Goal: Transaction & Acquisition: Purchase product/service

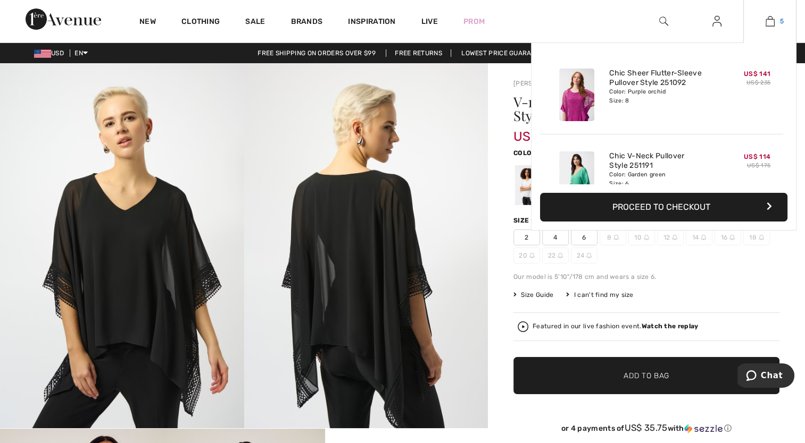
click at [765, 18] on img at bounding box center [769, 21] width 9 height 13
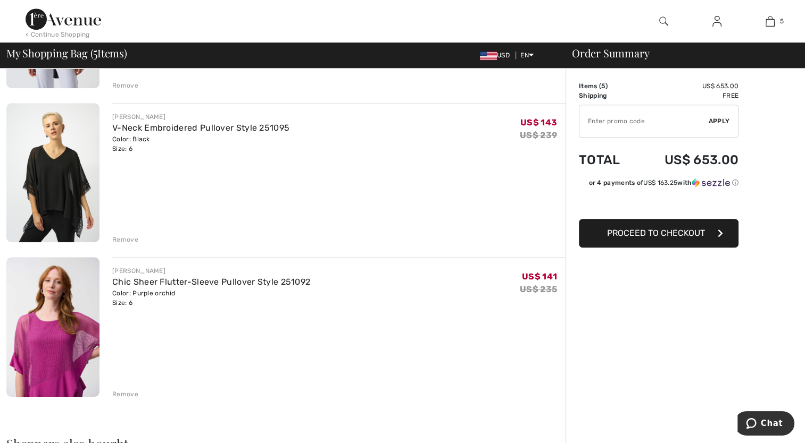
scroll to position [518, 0]
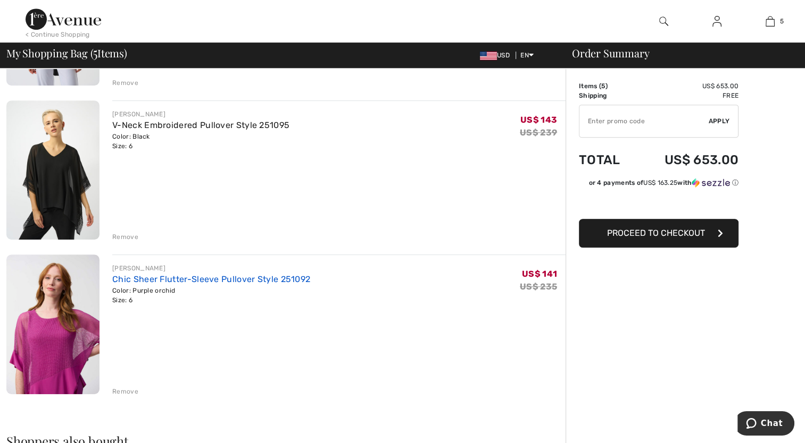
click at [125, 282] on link "Chic Sheer Flutter-Sleeve Pullover Style 251092" at bounding box center [211, 279] width 198 height 10
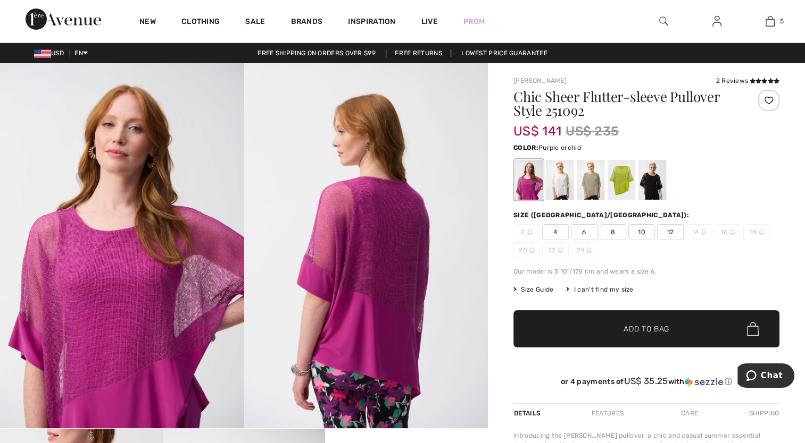
click at [540, 288] on span "Size Guide" at bounding box center [533, 290] width 40 height 10
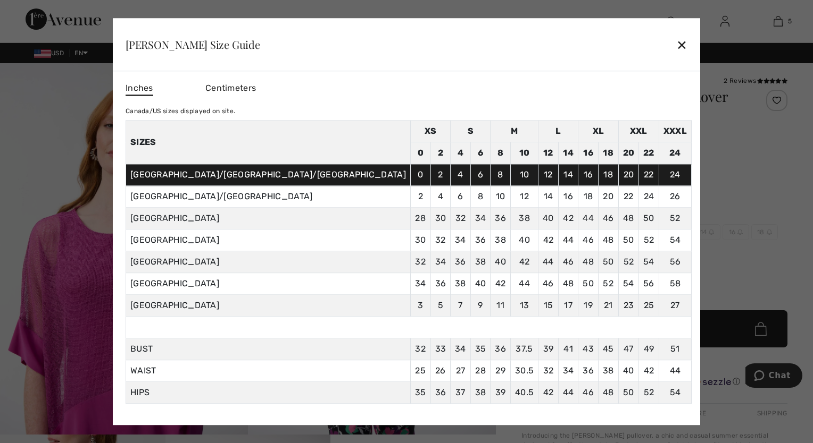
click at [676, 43] on div "✕" at bounding box center [681, 45] width 11 height 22
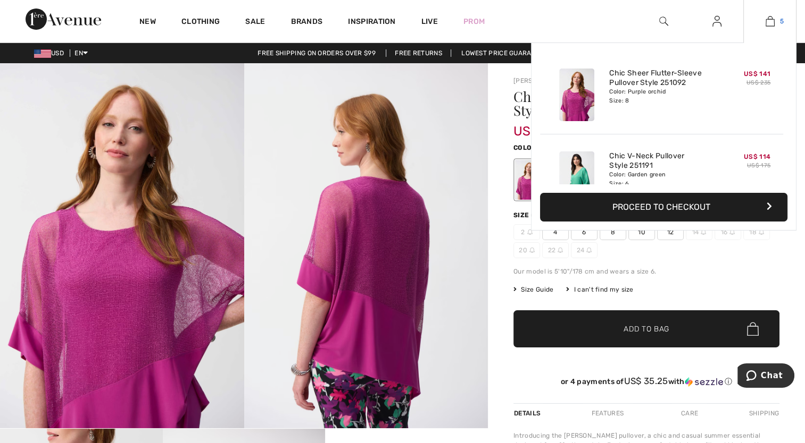
click at [772, 19] on img at bounding box center [769, 21] width 9 height 13
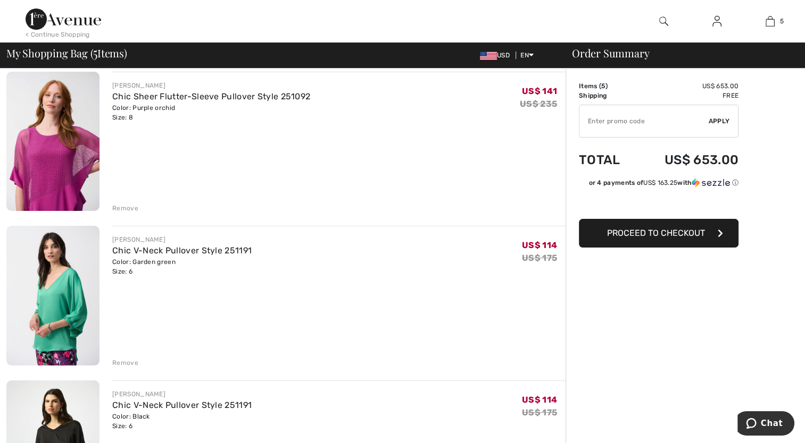
scroll to position [73, 0]
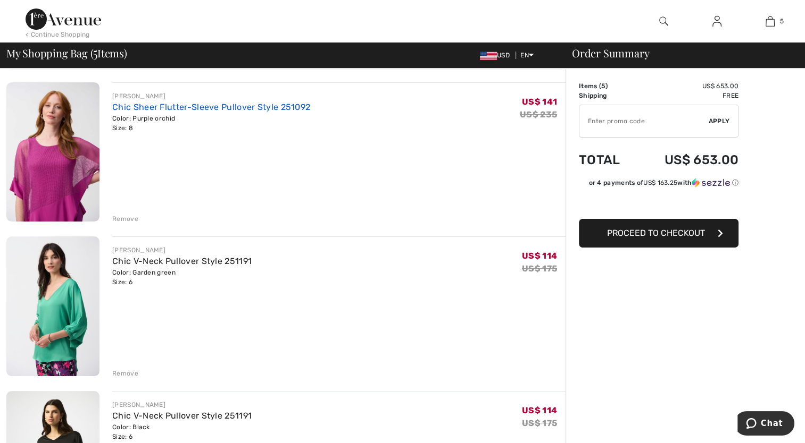
click at [135, 109] on link "Chic Sheer Flutter-Sleeve Pullover Style 251092" at bounding box center [211, 107] width 198 height 10
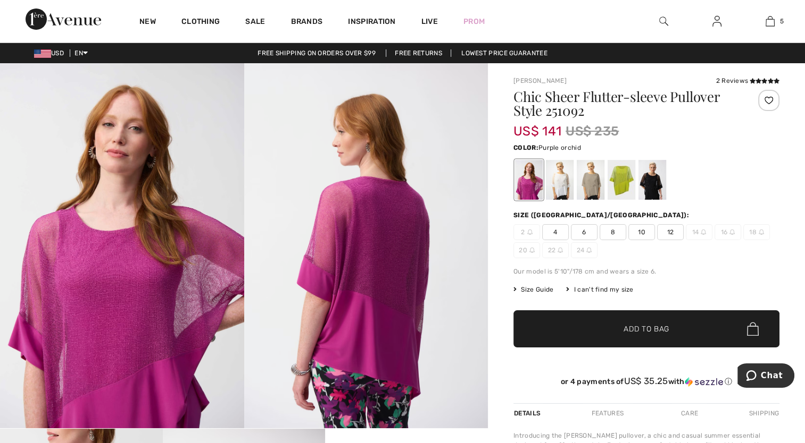
click at [532, 294] on span "Size Guide" at bounding box center [533, 290] width 40 height 10
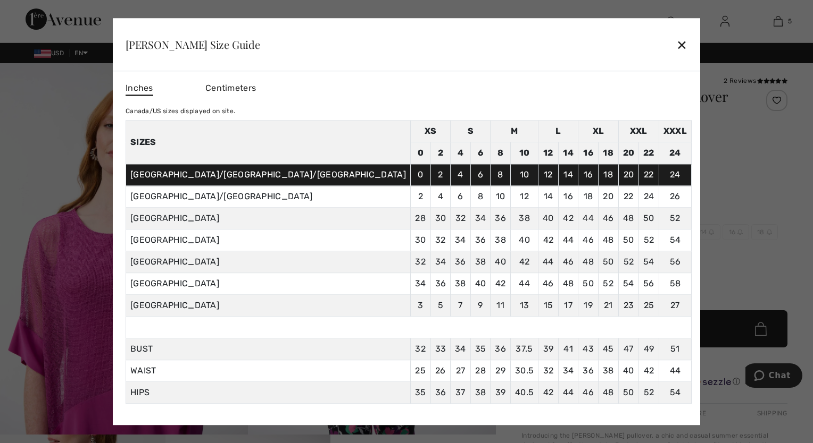
click at [676, 48] on div "✕" at bounding box center [681, 45] width 11 height 22
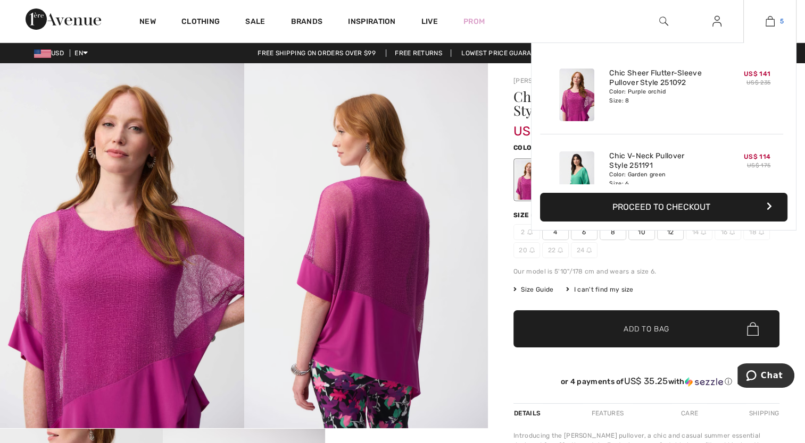
click at [767, 20] on img at bounding box center [769, 21] width 9 height 13
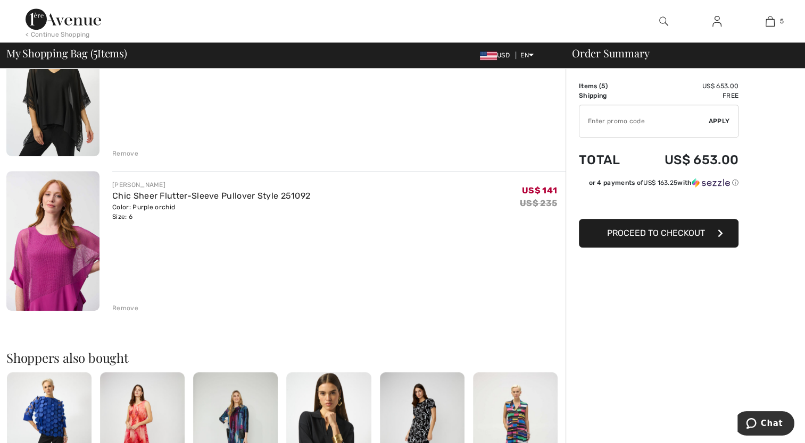
scroll to position [621, 0]
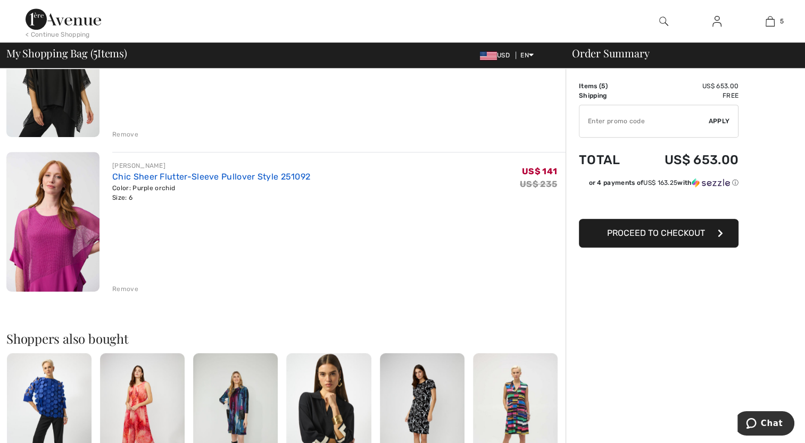
click at [120, 177] on link "Chic Sheer Flutter-Sleeve Pullover Style 251092" at bounding box center [211, 177] width 198 height 10
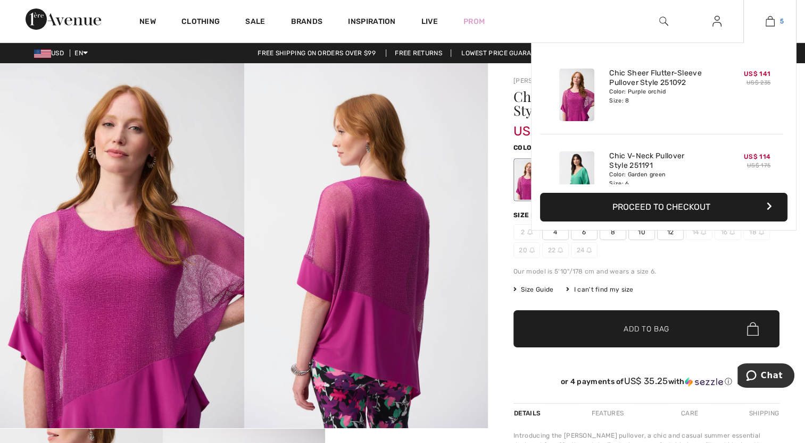
click at [766, 18] on img at bounding box center [769, 21] width 9 height 13
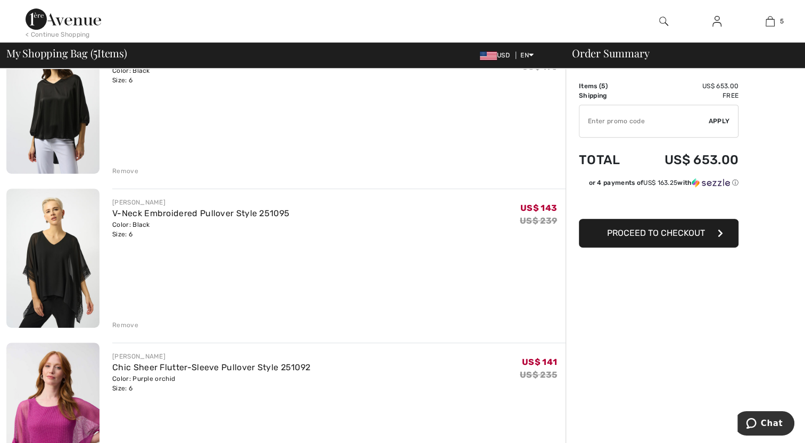
scroll to position [423, 0]
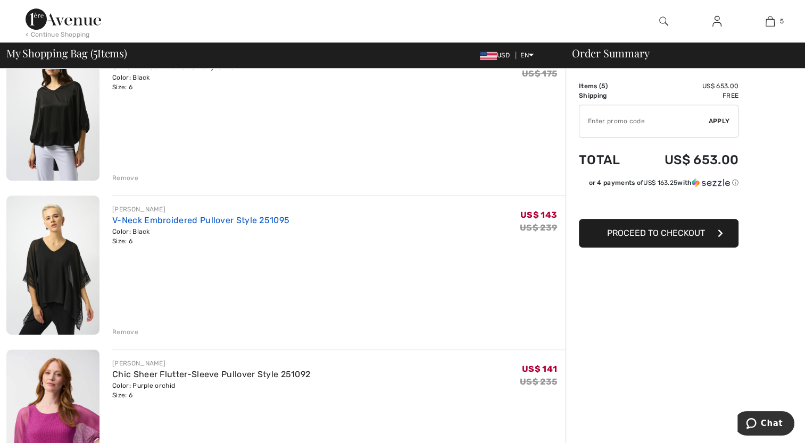
click at [162, 217] on link "V-Neck Embroidered Pullover Style 251095" at bounding box center [200, 220] width 177 height 10
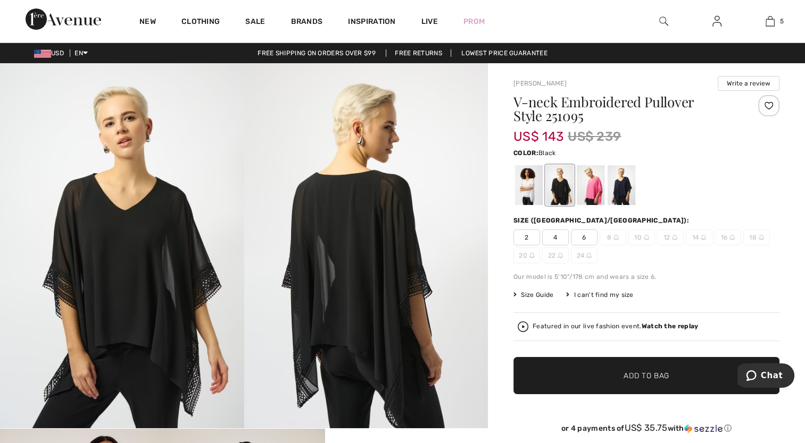
click at [542, 292] on span "Size Guide" at bounding box center [533, 295] width 40 height 10
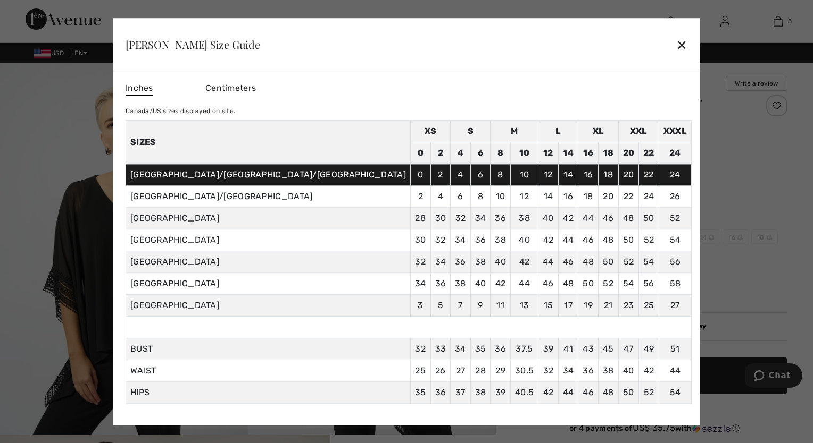
click at [676, 46] on div "✕" at bounding box center [681, 45] width 11 height 22
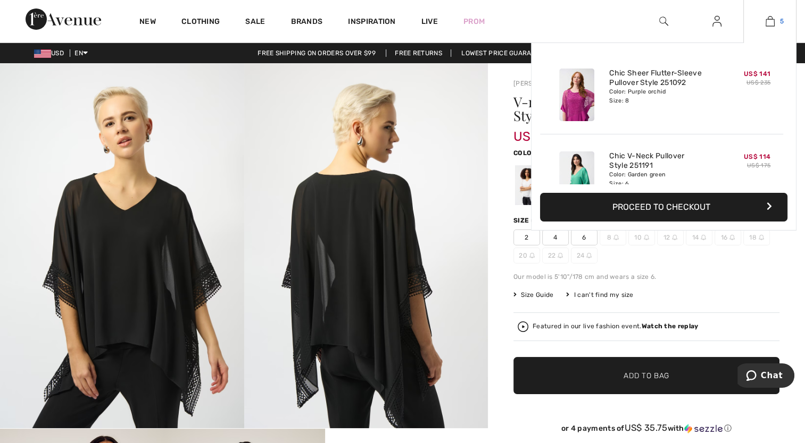
click at [768, 20] on img at bounding box center [769, 21] width 9 height 13
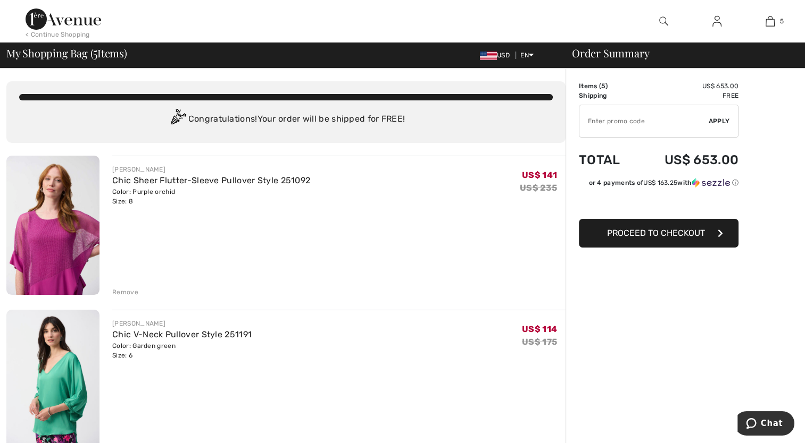
click at [638, 237] on span "Proceed to Checkout" at bounding box center [656, 233] width 98 height 10
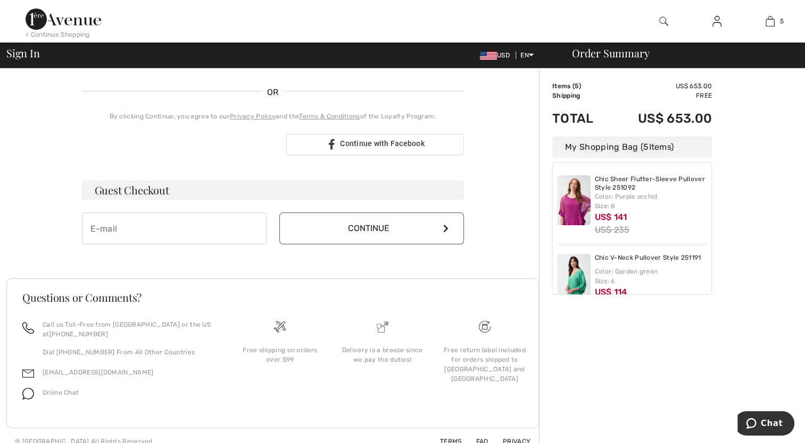
scroll to position [233, 0]
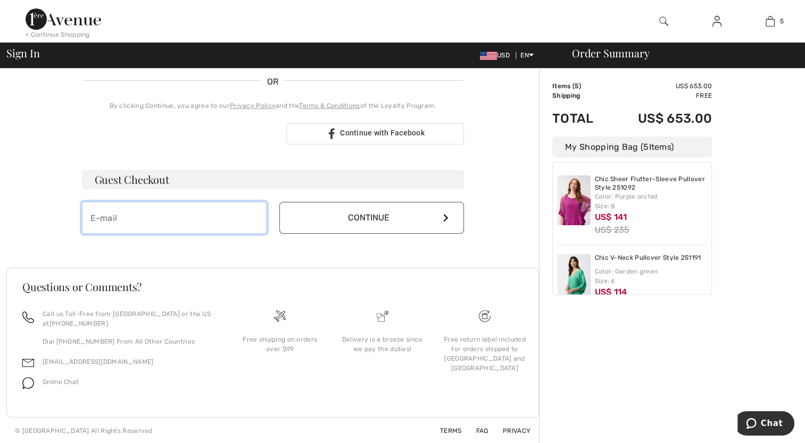
click at [183, 223] on input "email" at bounding box center [174, 218] width 185 height 32
type input "[EMAIL_ADDRESS][DOMAIN_NAME]"
click at [306, 220] on button "Continue" at bounding box center [371, 218] width 185 height 32
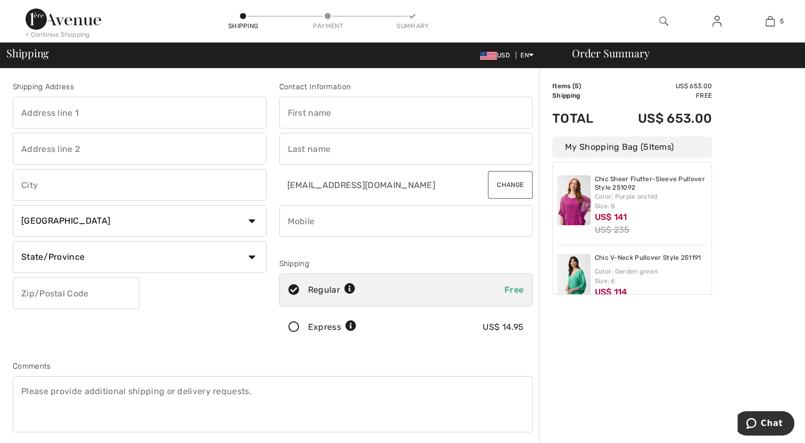
click at [27, 114] on input "text" at bounding box center [140, 113] width 254 height 32
type input "[STREET_ADDRESS]"
type input "San Antonio"
select select "US"
type input "78259"
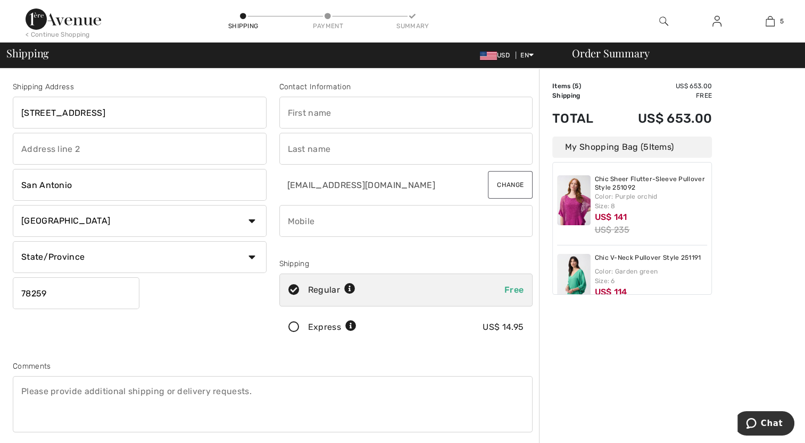
type input "Tiffany"
type input "Wallis"
type input "8307435950"
click at [294, 329] on icon at bounding box center [294, 327] width 28 height 11
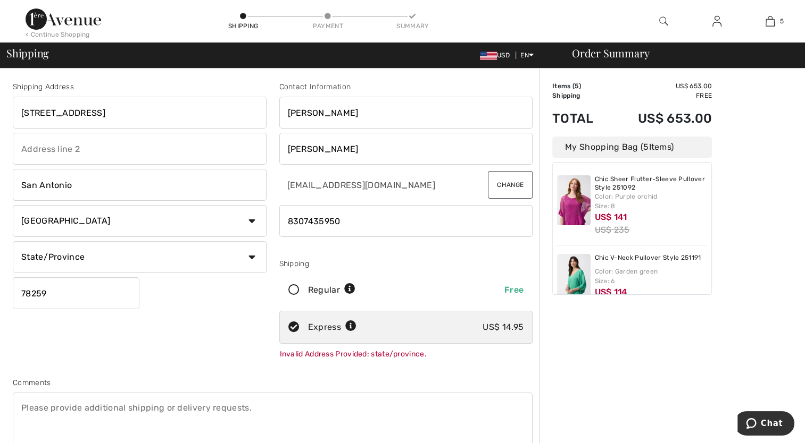
click at [131, 114] on input "[STREET_ADDRESS]" at bounding box center [140, 113] width 254 height 32
click at [151, 338] on div "Shipping Address 18014 Cerca Rojo Drive San Antonio Country Canada United State…" at bounding box center [139, 222] width 266 height 283
click at [296, 289] on icon at bounding box center [294, 290] width 28 height 11
radio input "true"
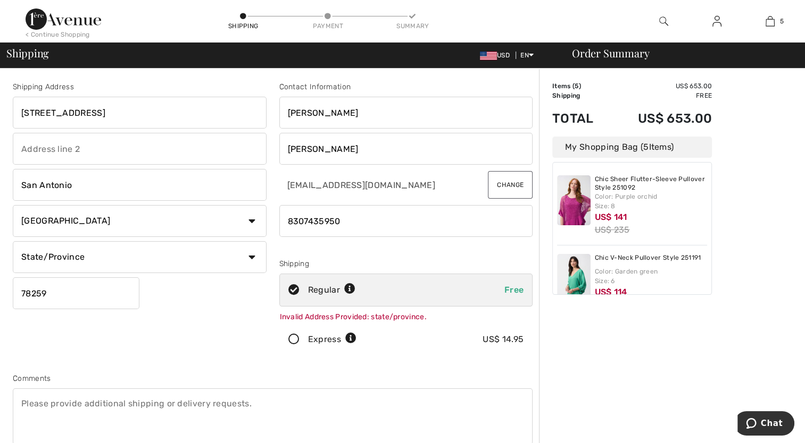
click at [166, 256] on select "State/Province Alabama Alaska American Samoa Arizona Arkansas California Colora…" at bounding box center [140, 257] width 254 height 32
select select "TX"
click at [13, 241] on select "State/Province Alabama Alaska American Samoa Arizona Arkansas California Colora…" at bounding box center [140, 257] width 254 height 32
click at [170, 105] on input "[STREET_ADDRESS]" at bounding box center [140, 113] width 254 height 32
click at [232, 314] on div "Shipping Address 18014 Cerca Rojo Drive San Antonio Country Canada United State…" at bounding box center [139, 220] width 266 height 279
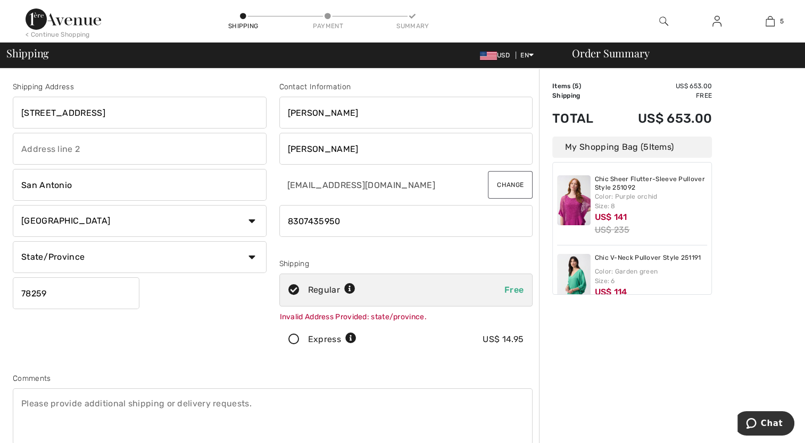
drag, startPoint x: 139, startPoint y: 108, endPoint x: -2, endPoint y: 133, distance: 143.6
click at [0, 133] on html "We value your privacy We use cookies to enhance your browsing experience, serve…" at bounding box center [402, 221] width 805 height 443
type input "[STREET_ADDRESS]"
click at [143, 283] on div "Shipping Address 18014 Cerca Rojo Drive San Antonio Country Canada United State…" at bounding box center [139, 220] width 266 height 279
click at [367, 144] on input "Wallis" at bounding box center [406, 149] width 254 height 32
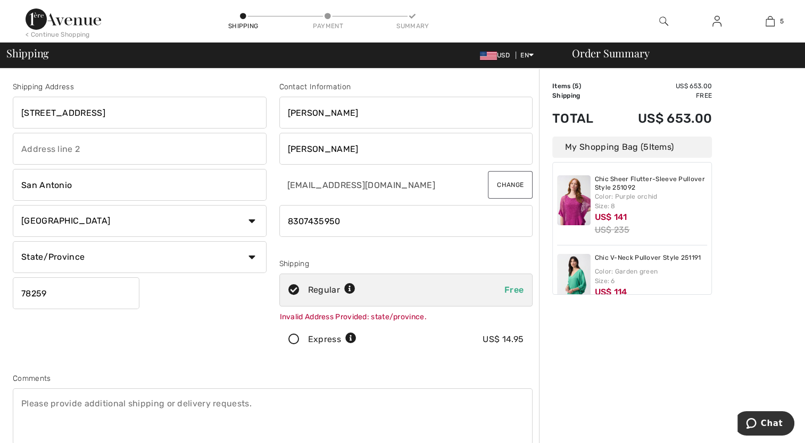
click at [367, 144] on input "Wallis" at bounding box center [406, 149] width 254 height 32
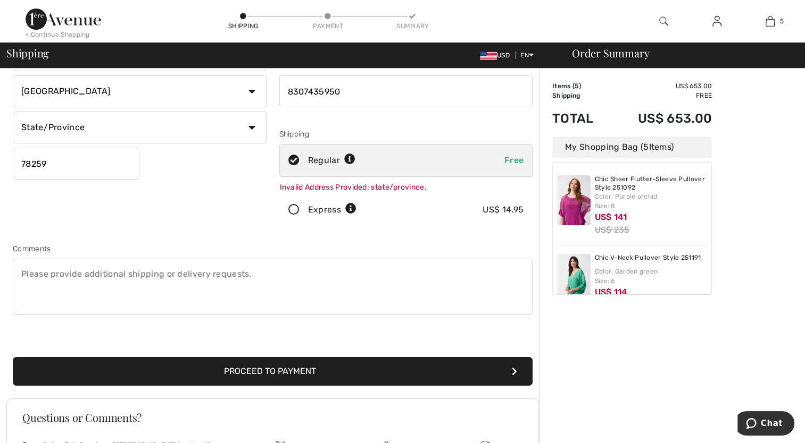
scroll to position [134, 0]
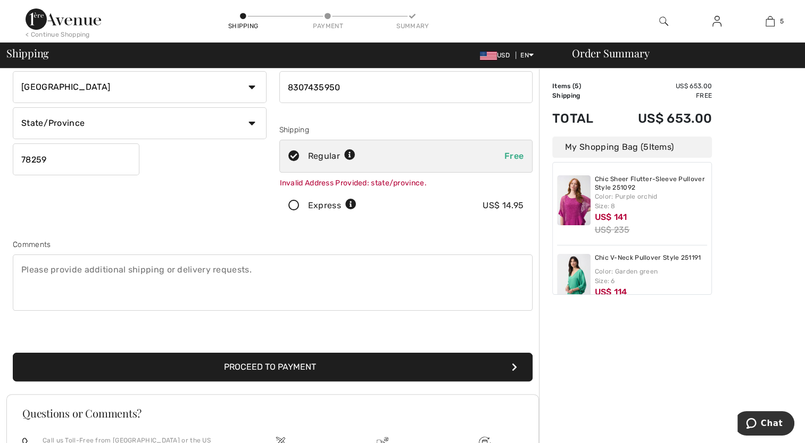
click at [53, 265] on textarea at bounding box center [273, 283] width 520 height 56
type textarea "G"
click at [230, 365] on button "Proceed to Payment" at bounding box center [273, 367] width 520 height 29
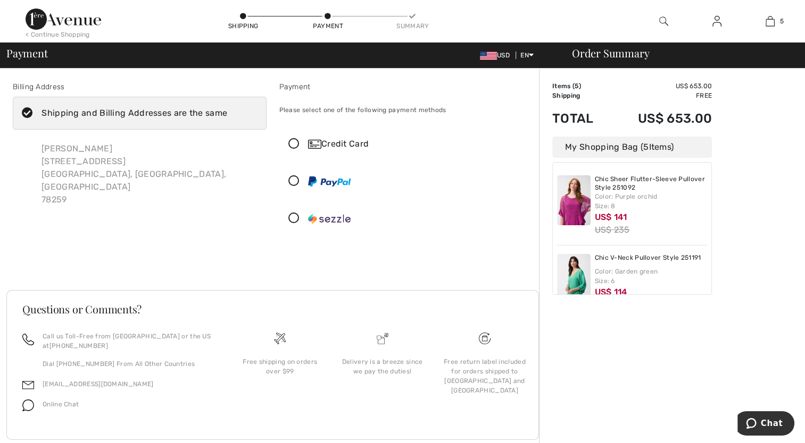
click at [291, 141] on icon at bounding box center [294, 144] width 28 height 11
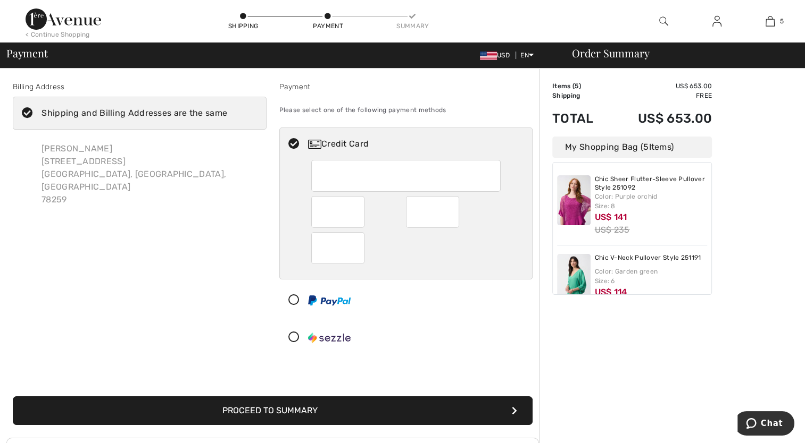
click at [301, 406] on button "Proceed to Summary" at bounding box center [273, 411] width 520 height 29
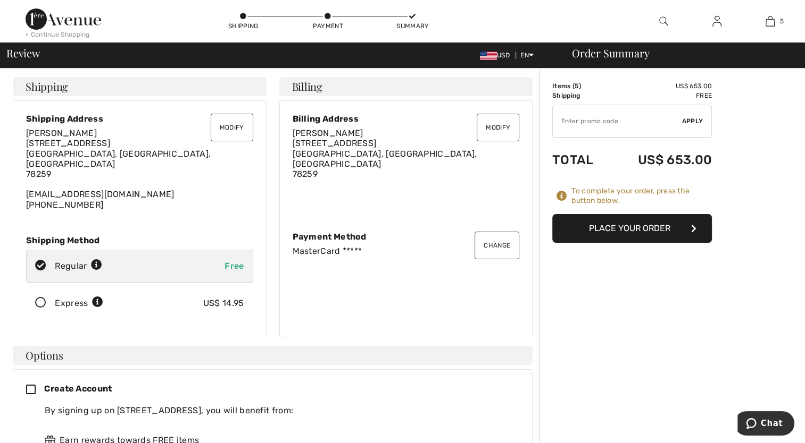
click at [624, 224] on button "Place Your Order" at bounding box center [632, 228] width 160 height 29
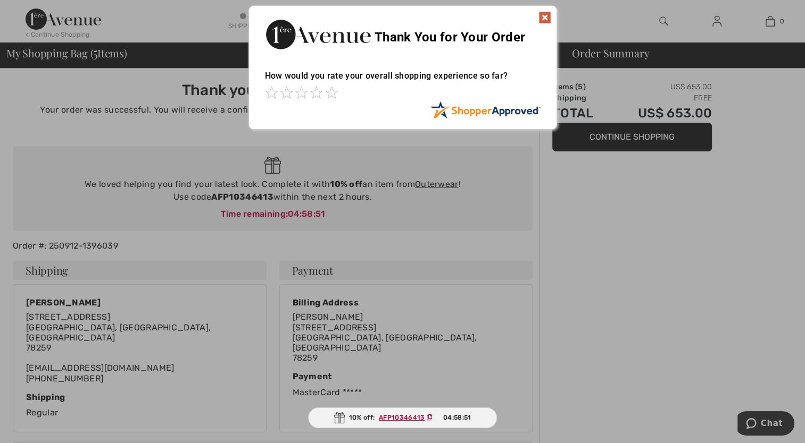
click at [542, 16] on img at bounding box center [544, 17] width 13 height 13
